Goal: Task Accomplishment & Management: Manage account settings

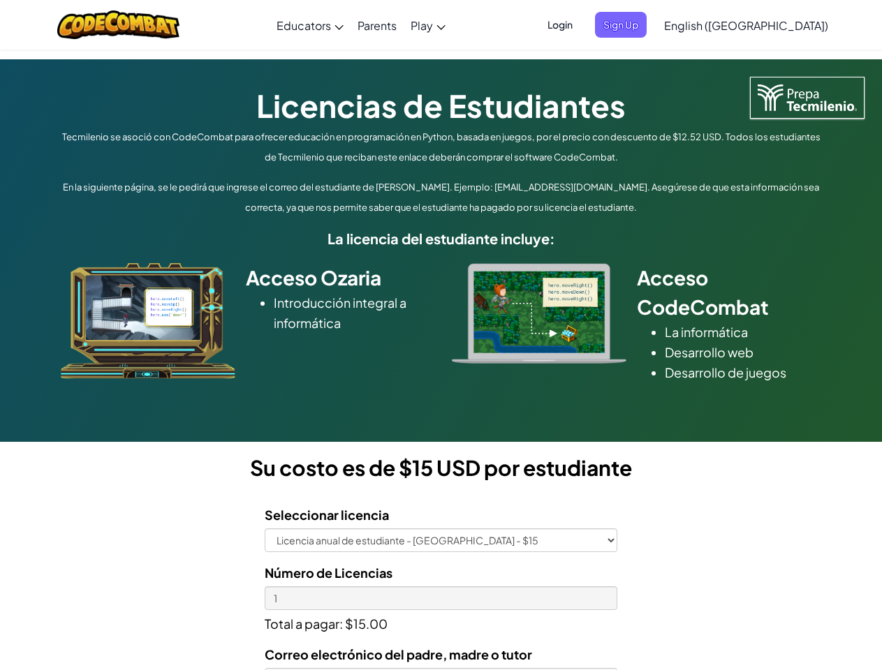
click at [441, 335] on div at bounding box center [538, 313] width 195 height 101
click at [581, 24] on span "Login" at bounding box center [560, 25] width 42 height 26
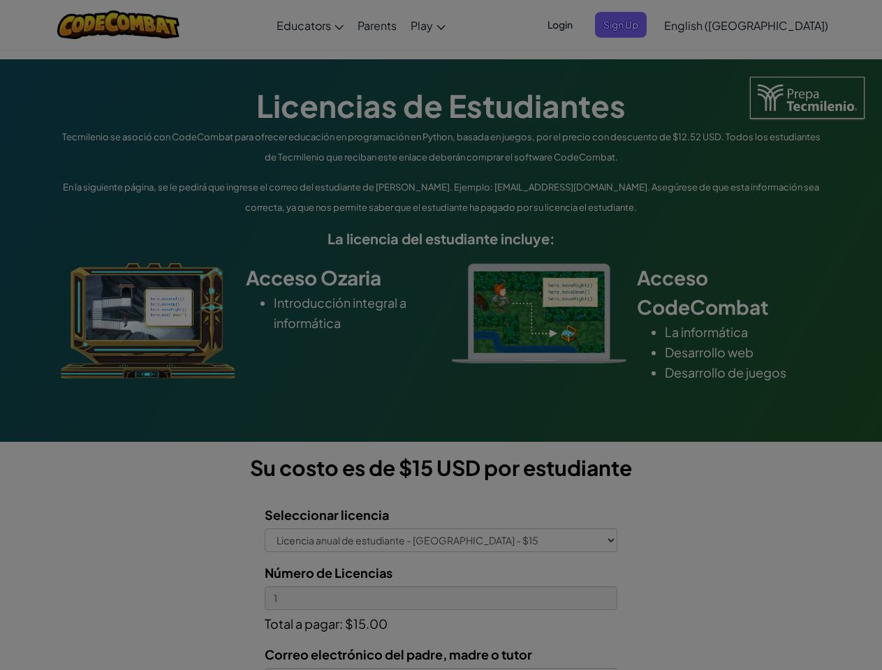
click at [0, 0] on input "Email or Username :" at bounding box center [0, 0] width 0 height 0
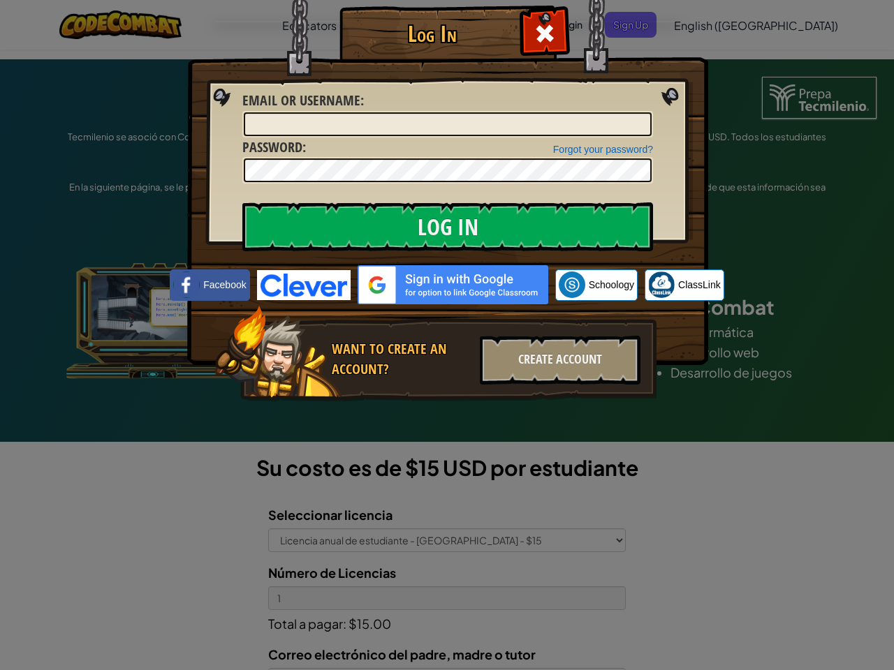
click at [706, 24] on div "Log In Unknown Error Email or Username : Forgot your password? Password : Log I…" at bounding box center [447, 335] width 894 height 670
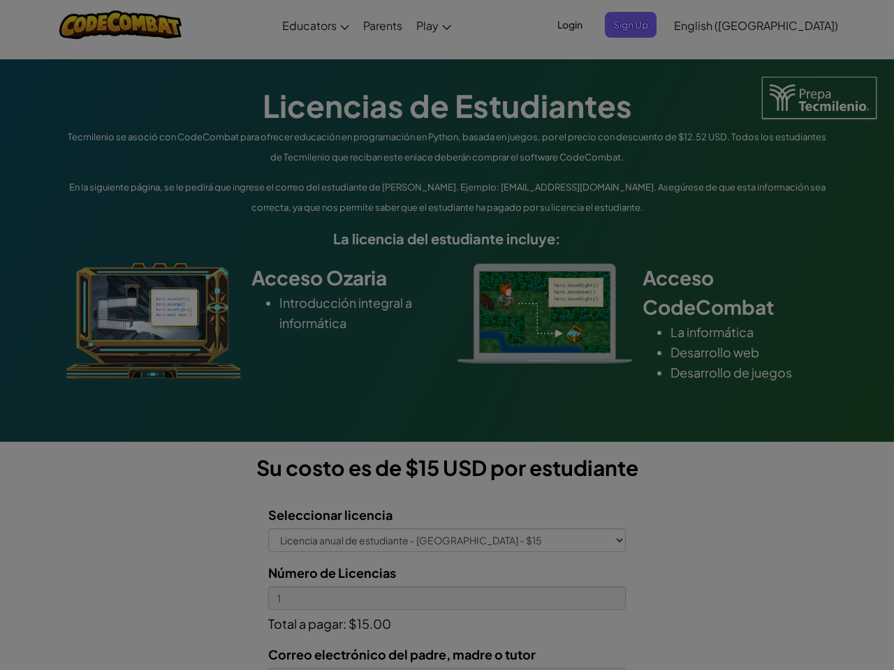
click at [706, 24] on div "Log In Unknown Error Email or Username : Forgot your password? Password : Log I…" at bounding box center [447, 335] width 894 height 670
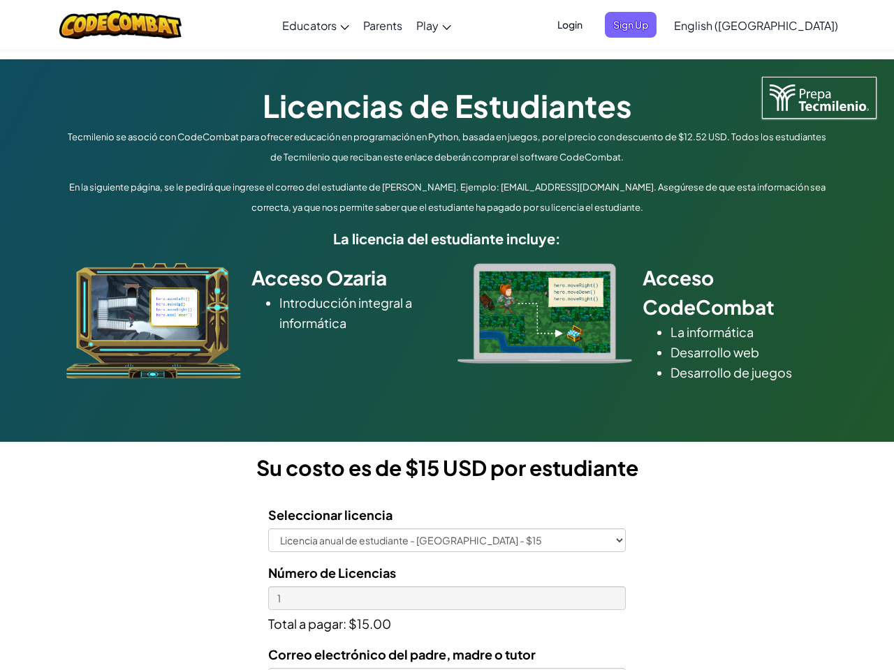
click at [780, 25] on div at bounding box center [447, 335] width 894 height 670
